Goal: Find specific page/section: Find specific page/section

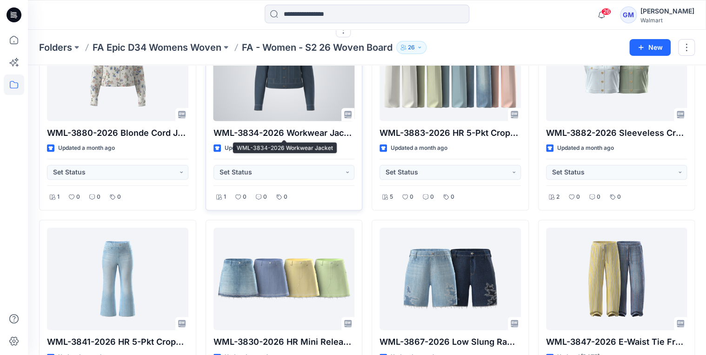
scroll to position [288, 0]
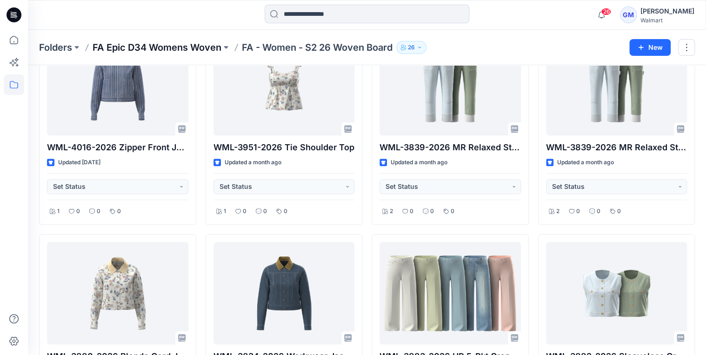
click at [210, 48] on p "FA Epic D34 Womens Woven" at bounding box center [157, 47] width 129 height 13
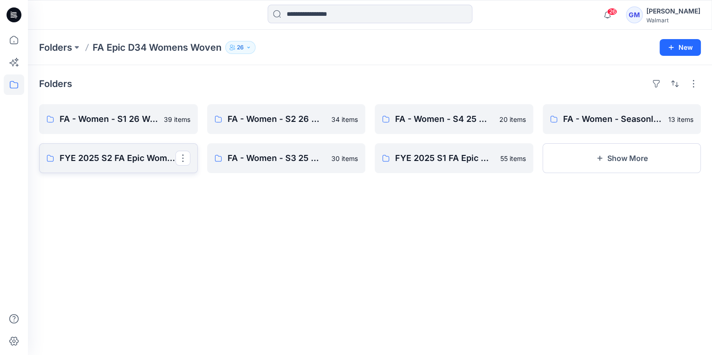
click at [123, 156] on p "FYE 2025 S2 FA Epic Womens Woven Board" at bounding box center [118, 158] width 116 height 13
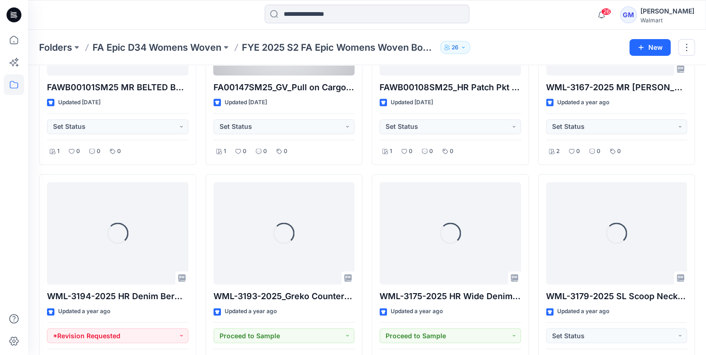
scroll to position [633, 0]
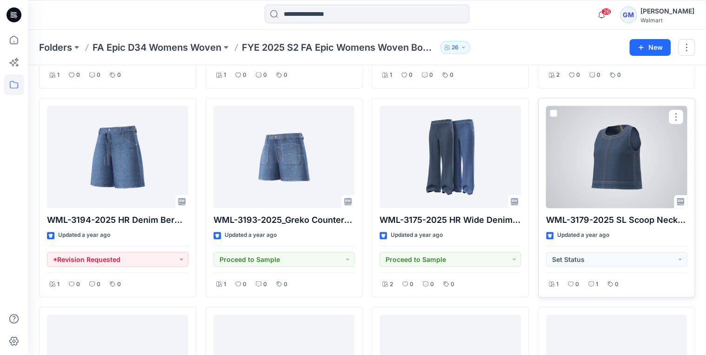
click at [607, 188] on div at bounding box center [616, 157] width 141 height 102
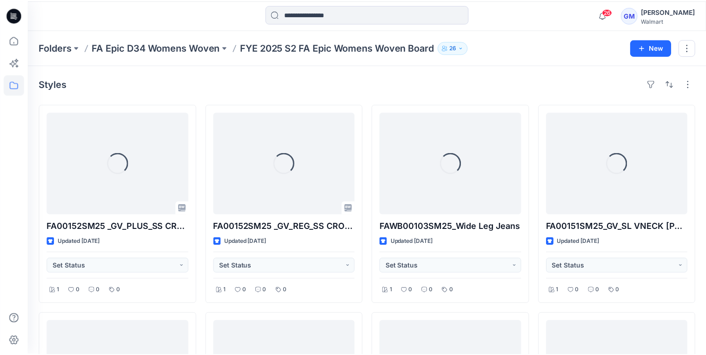
scroll to position [633, 0]
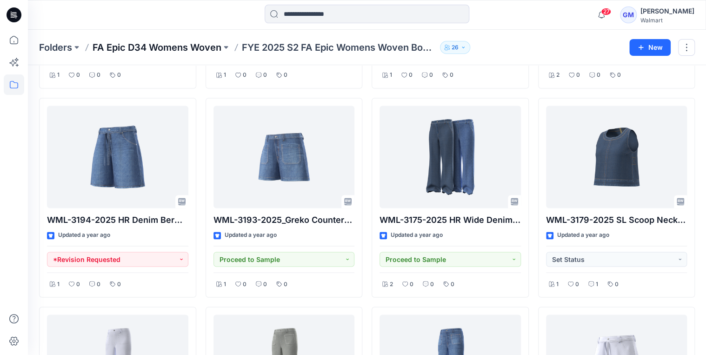
click at [180, 47] on p "FA Epic D34 Womens Woven" at bounding box center [157, 47] width 129 height 13
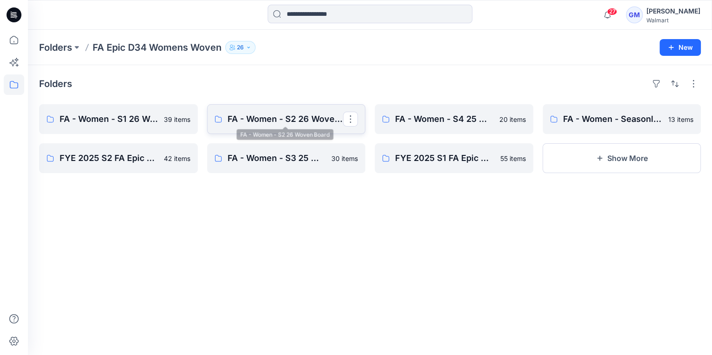
click at [251, 124] on p "FA - Women - S2 26 Woven Board" at bounding box center [285, 119] width 116 height 13
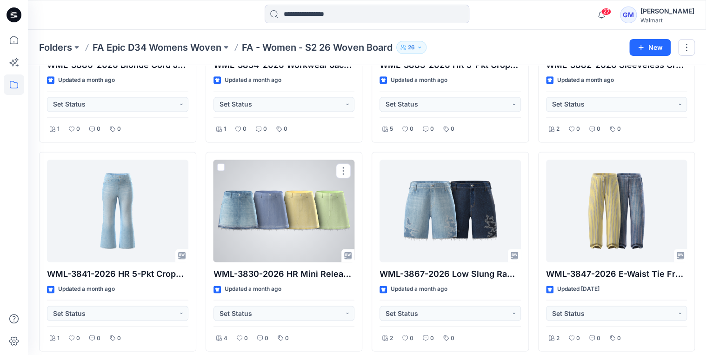
scroll to position [558, 0]
